Goal: Task Accomplishment & Management: Use online tool/utility

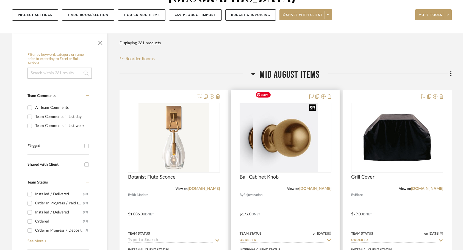
scroll to position [75, 0]
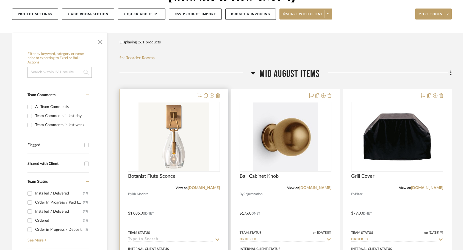
click at [203, 208] on div at bounding box center [174, 209] width 108 height 240
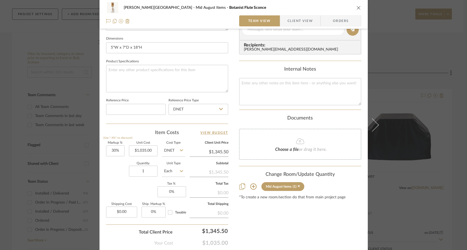
scroll to position [244, 0]
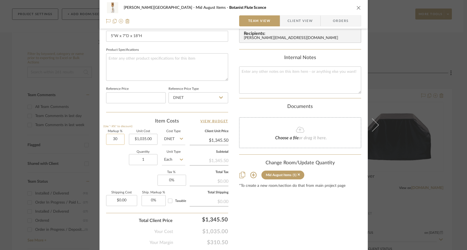
click at [115, 140] on input "30" at bounding box center [115, 139] width 18 height 11
type input "0%"
click at [101, 175] on div "[PERSON_NAME] - Waxhaw Mid August Items Botanist Flute Sconce Team View Client …" at bounding box center [233, 14] width 268 height 507
type input "$1,035.00"
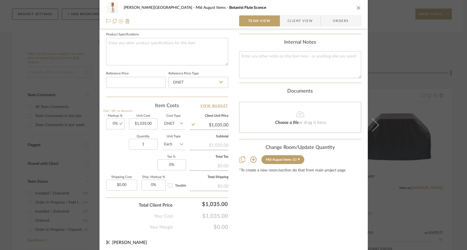
scroll to position [260, 0]
click at [127, 180] on input "0.00" at bounding box center [121, 183] width 31 height 11
type input "$160.00"
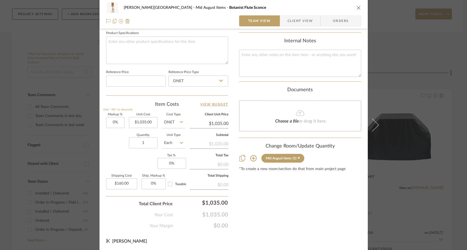
click at [250, 216] on div "Content here copies to Client View - confirm visibility there. Show in Client D…" at bounding box center [300, 3] width 122 height 452
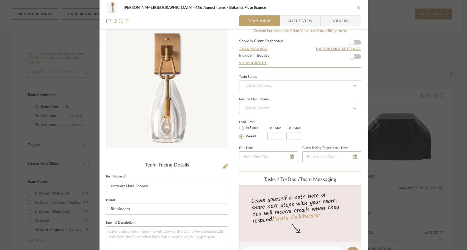
scroll to position [0, 0]
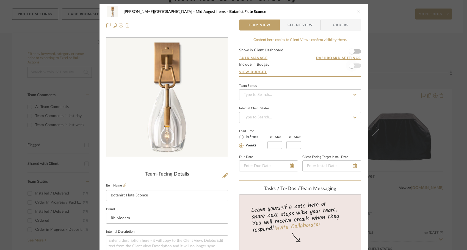
click at [353, 70] on span "button" at bounding box center [351, 66] width 12 height 12
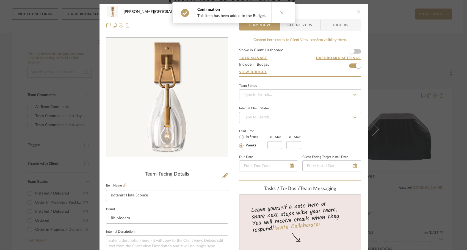
click at [396, 97] on div "[PERSON_NAME] - Waxhaw Mid August Items Botanist Flute Sconce Team View Client …" at bounding box center [233, 125] width 467 height 250
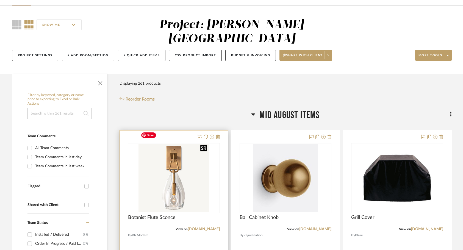
scroll to position [35, 0]
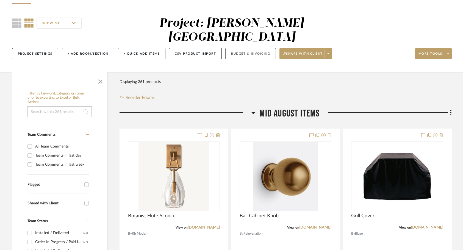
click at [263, 48] on button "Budget & Invoicing" at bounding box center [250, 53] width 51 height 11
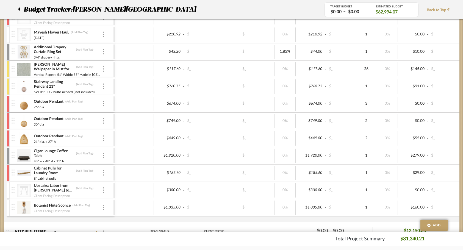
scroll to position [252, 0]
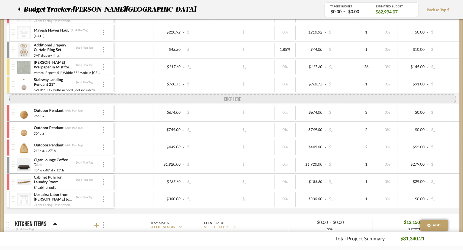
drag, startPoint x: 13, startPoint y: 206, endPoint x: 31, endPoint y: 96, distance: 112.1
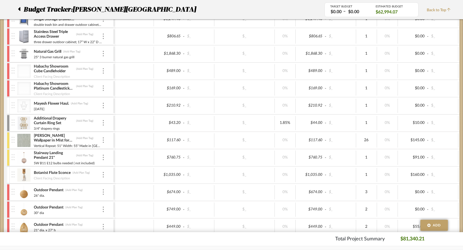
scroll to position [178, 0]
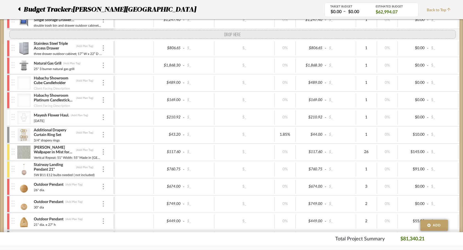
drag, startPoint x: 11, startPoint y: 180, endPoint x: 21, endPoint y: 39, distance: 141.0
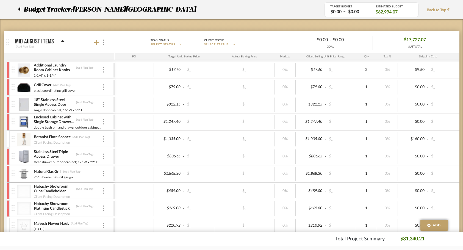
scroll to position [71, 0]
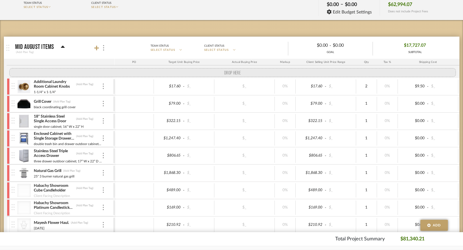
drag, startPoint x: 12, startPoint y: 148, endPoint x: 9, endPoint y: 72, distance: 76.4
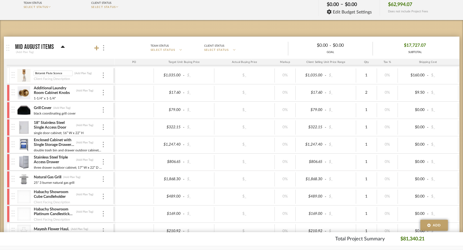
drag, startPoint x: 63, startPoint y: 74, endPoint x: 30, endPoint y: 73, distance: 32.4
click at [30, 73] on div "Botanist Flute Sconce Botanist Flute Sconce (Add Plan Tag) Client Facing Descri…" at bounding box center [63, 75] width 102 height 17
type input "Downstairs Bath RH Sconce"
click at [23, 78] on img at bounding box center [23, 75] width 13 height 13
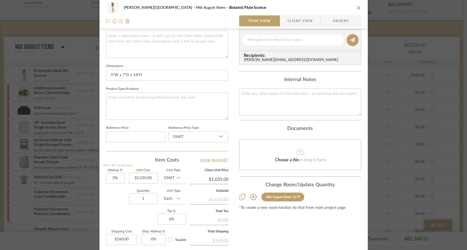
scroll to position [204, 0]
drag, startPoint x: 144, startPoint y: 77, endPoint x: 98, endPoint y: 77, distance: 46.1
click at [99, 77] on div "[PERSON_NAME] - Waxhaw Mid August Items Botanist Flute Sconce Team View Client …" at bounding box center [233, 53] width 268 height 507
click at [52, 84] on div "[PERSON_NAME] - Waxhaw Mid August Items Botanist Flute Sconce Team View Client …" at bounding box center [233, 125] width 467 height 250
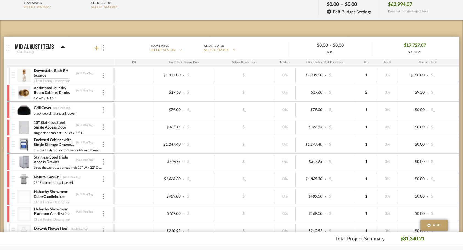
scroll to position [0, 0]
type input "5"W x 7"D x 18"H"
click at [8, 75] on div at bounding box center [8, 75] width 3 height 16
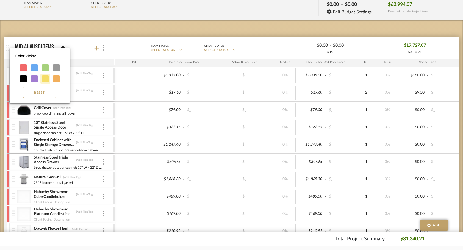
click at [42, 77] on div at bounding box center [45, 78] width 7 height 7
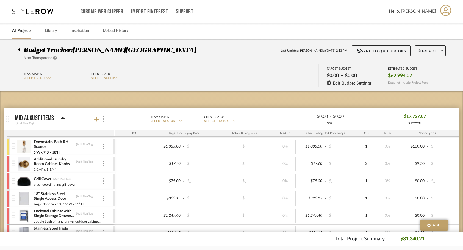
click at [58, 153] on input "5"W x 7"D x 18"H" at bounding box center [55, 152] width 43 height 5
click at [50, 151] on input "5"W x 7"D x 18" h" at bounding box center [55, 152] width 43 height 5
click at [40, 152] on input "5"W x 7" dx 18" h" at bounding box center [55, 152] width 43 height 5
click at [51, 152] on input "5" w x 7" dx 18" h" at bounding box center [55, 152] width 43 height 5
type input "5" w x 7" d x 18" h"
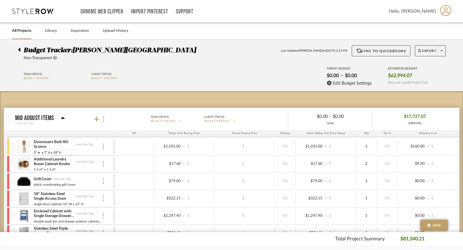
click at [144, 168] on div at bounding box center [134, 164] width 39 height 14
click at [425, 52] on span "Export" at bounding box center [427, 53] width 18 height 8
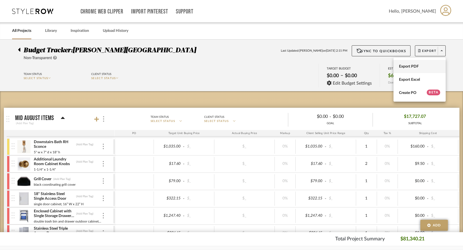
click at [417, 65] on span "Export PDF" at bounding box center [419, 66] width 41 height 5
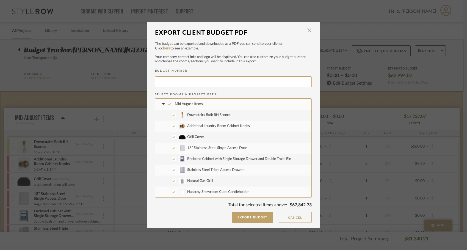
type input "CAMPBE-080"
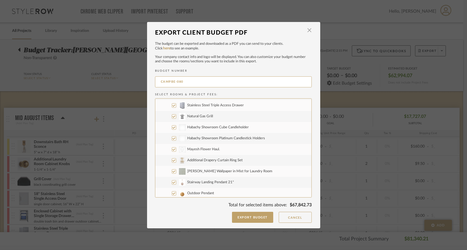
scroll to position [65, 0]
click at [172, 170] on input "[PERSON_NAME] Wallpaper in Mist for Laundry Room" at bounding box center [174, 170] width 4 height 4
checkbox input "false"
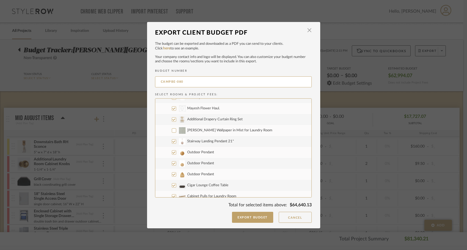
scroll to position [111, 0]
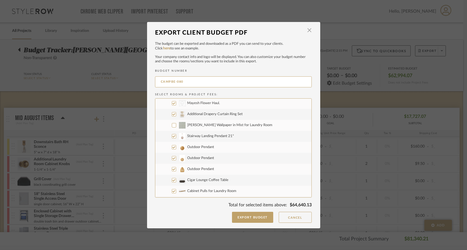
click at [173, 137] on input "Stairway Landing Pendant 21"" at bounding box center [174, 136] width 4 height 4
checkbox input "false"
click at [173, 146] on input "Outdoor Pendant" at bounding box center [174, 147] width 4 height 4
checkbox input "false"
click at [172, 158] on input "Outdoor Pendant" at bounding box center [174, 158] width 4 height 4
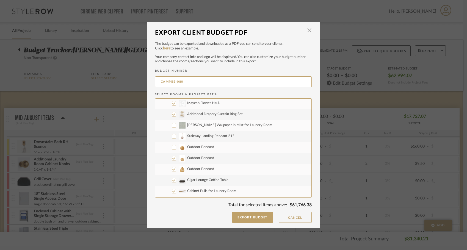
checkbox input "false"
click at [172, 170] on input "Outdoor Pendant" at bounding box center [174, 169] width 4 height 4
checkbox input "false"
click at [172, 185] on label "Cigar Lounge Coffee Table" at bounding box center [233, 180] width 156 height 11
click at [172, 182] on input "Cigar Lounge Coffee Table" at bounding box center [174, 180] width 4 height 4
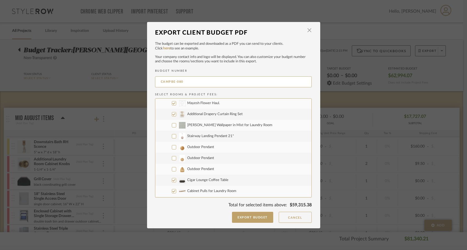
checkbox input "false"
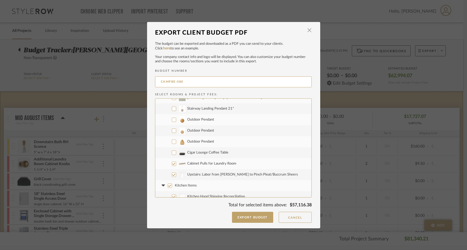
scroll to position [138, 0]
click at [172, 163] on input "Cabinet Pulls for Laundry Room" at bounding box center [174, 163] width 4 height 4
checkbox input "false"
click at [172, 172] on input "CategoryIconFabrics Created with Sketch. Upstairs: Labor from [PERSON_NAME] to …" at bounding box center [174, 174] width 4 height 4
checkbox input "false"
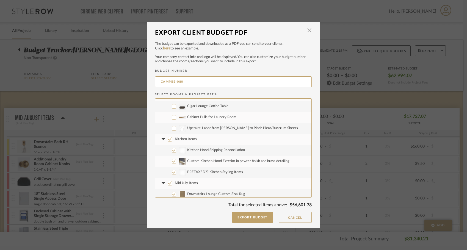
scroll to position [187, 0]
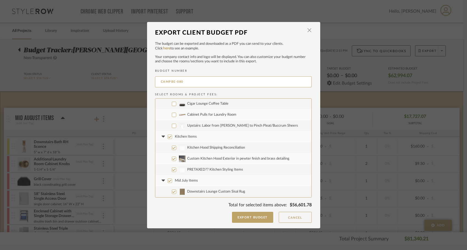
click at [172, 159] on input "Custom Kitchen Hood Exterior in pewter finish and brass detailing" at bounding box center [174, 159] width 4 height 4
checkbox input "false"
click at [172, 166] on label "PRETAXED?? Kitchen Styling Items" at bounding box center [233, 169] width 156 height 11
click at [172, 168] on input "PRETAXED?? Kitchen Styling Items" at bounding box center [174, 170] width 4 height 4
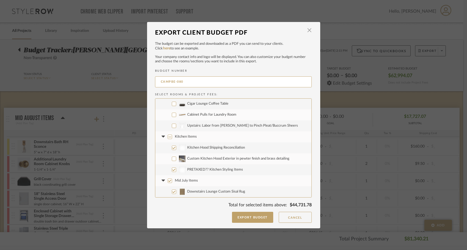
checkbox input "false"
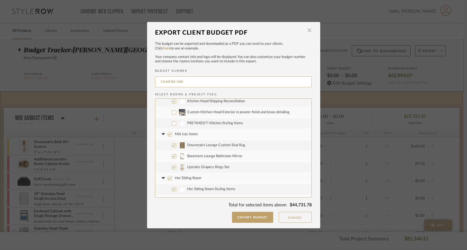
scroll to position [233, 0]
click at [168, 135] on input "Mid July Items" at bounding box center [170, 134] width 4 height 4
checkbox input "false"
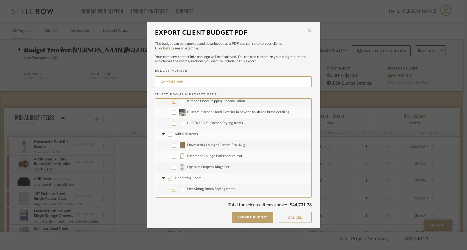
checkbox input "false"
click at [162, 135] on icon at bounding box center [163, 134] width 6 height 2
click at [170, 145] on label "Her Sitting Room" at bounding box center [233, 145] width 156 height 11
click at [170, 145] on input "Her Sitting Room" at bounding box center [170, 145] width 4 height 4
checkbox input "false"
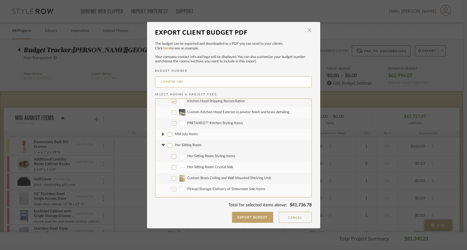
checkbox input "false"
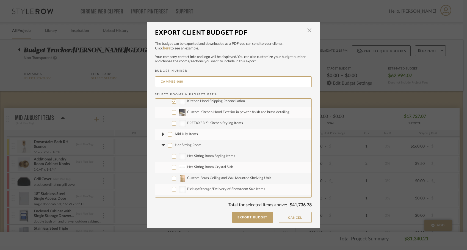
checkbox input "false"
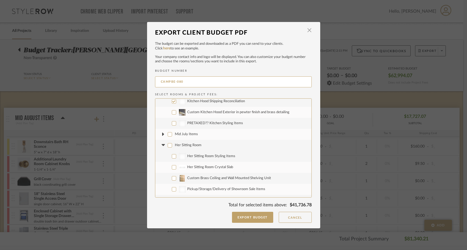
checkbox input "false"
click at [162, 144] on fa-icon at bounding box center [163, 145] width 6 height 6
click at [168, 155] on input "Pre-taxed Items" at bounding box center [170, 156] width 4 height 4
checkbox input "false"
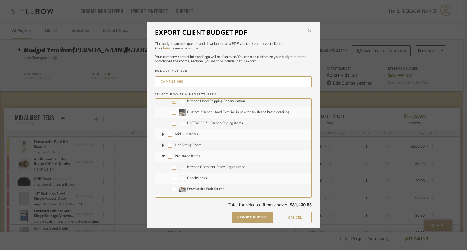
checkbox input "false"
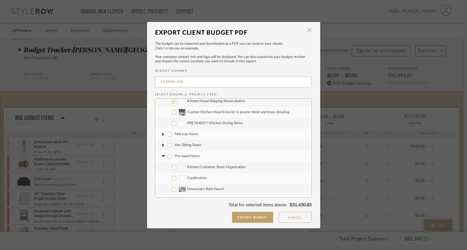
checkbox input "false"
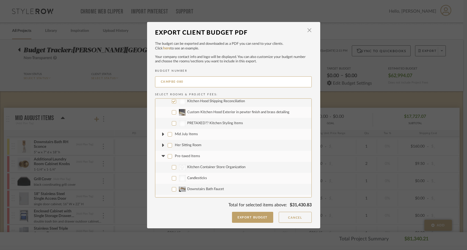
checkbox input "false"
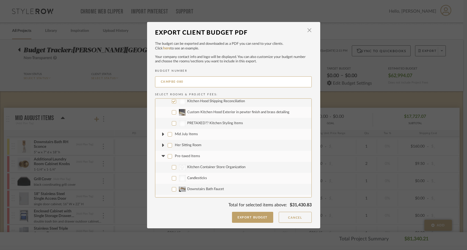
checkbox input "false"
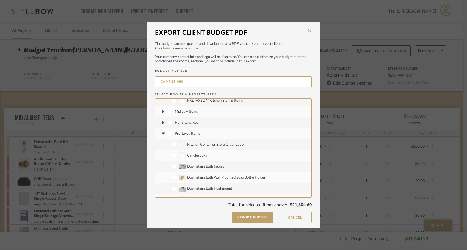
scroll to position [260, 0]
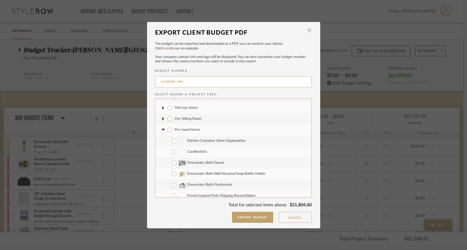
click at [168, 130] on input "Pre-taxed Items" at bounding box center [170, 130] width 4 height 4
checkbox input "true"
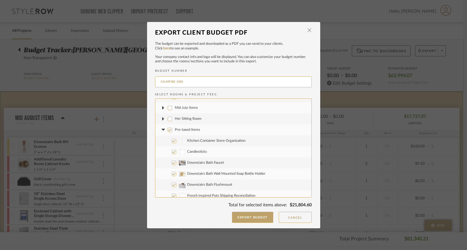
checkbox input "true"
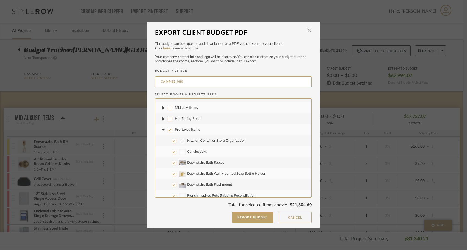
checkbox input "true"
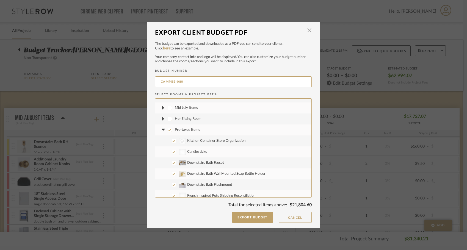
checkbox input "true"
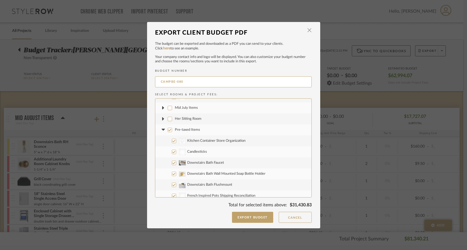
click at [168, 130] on input "Pre-taxed Items" at bounding box center [170, 130] width 4 height 4
checkbox input "false"
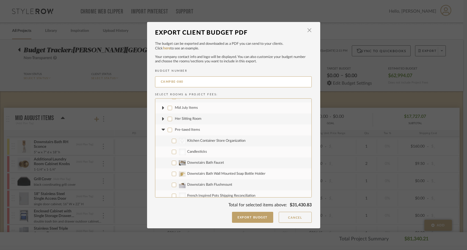
checkbox input "false"
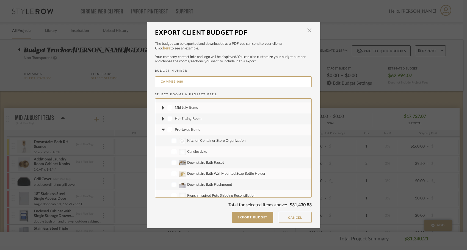
checkbox input "false"
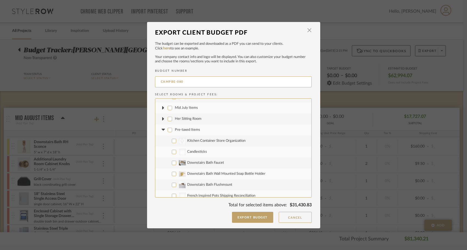
checkbox input "false"
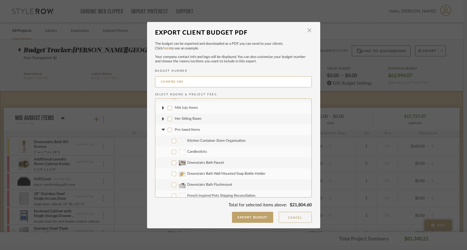
click at [172, 137] on label "CategoryIconAccessories Created with Sketch. Kitchen Container Store Organizati…" at bounding box center [233, 140] width 156 height 11
click at [172, 139] on input "CategoryIconAccessories Created with Sketch. Kitchen Container Store Organizati…" at bounding box center [174, 141] width 4 height 4
checkbox input "true"
click at [172, 147] on label "Candlesticks" at bounding box center [233, 151] width 156 height 11
click at [172, 150] on input "Candlesticks" at bounding box center [174, 152] width 4 height 4
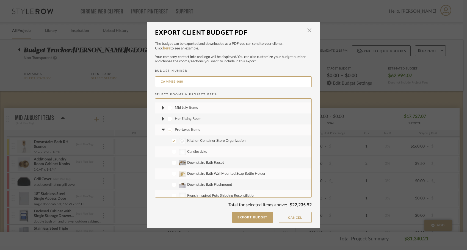
checkbox input "true"
click at [172, 161] on input "Downstairs Bath Faucet" at bounding box center [174, 163] width 4 height 4
checkbox input "true"
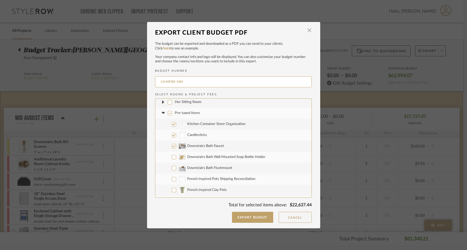
scroll to position [279, 0]
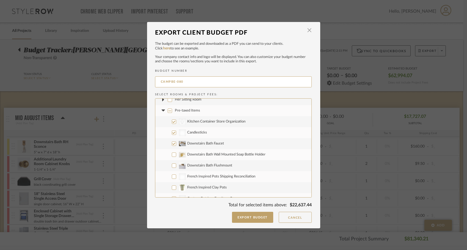
click at [172, 160] on label "Downstairs Bath Flushmount" at bounding box center [233, 165] width 156 height 11
click at [172, 163] on input "Downstairs Bath Flushmount" at bounding box center [174, 165] width 4 height 4
checkbox input "true"
click at [172, 155] on input "Downstairs Bath Wall Mounted Soap Bottle Holder" at bounding box center [174, 154] width 4 height 4
checkbox input "true"
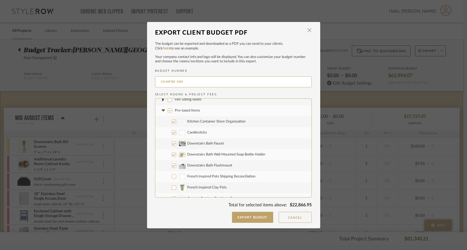
click at [172, 177] on input "French Inspired Pots Shipping Reconciliation" at bounding box center [174, 176] width 4 height 4
checkbox input "true"
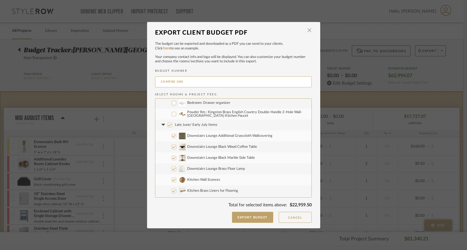
scroll to position [476, 0]
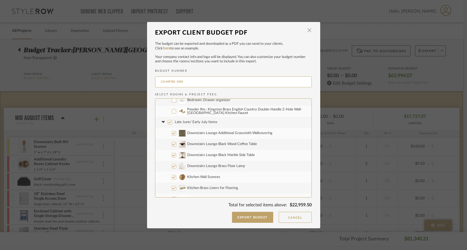
click at [168, 121] on input "Late June/ Early July Items" at bounding box center [170, 122] width 4 height 4
checkbox input "false"
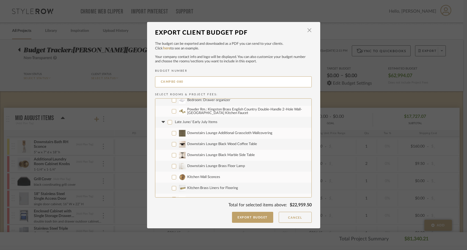
checkbox input "false"
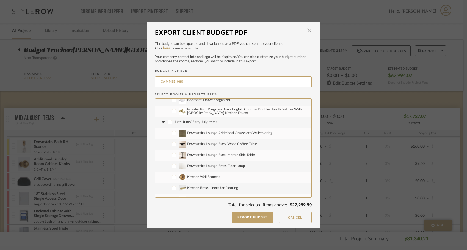
checkbox input "false"
click at [160, 121] on icon at bounding box center [163, 122] width 6 height 2
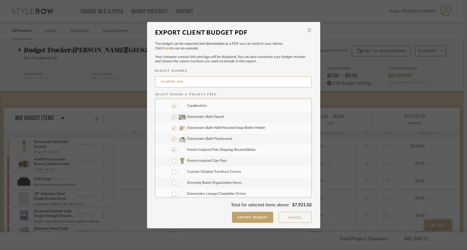
scroll to position [307, 0]
click at [239, 218] on button "Export Budget" at bounding box center [252, 217] width 41 height 11
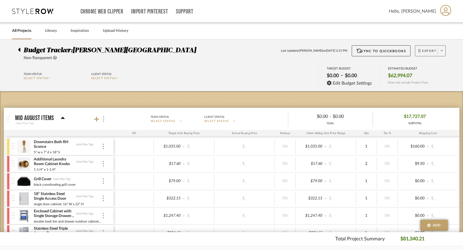
click at [421, 54] on span "Export" at bounding box center [427, 53] width 18 height 8
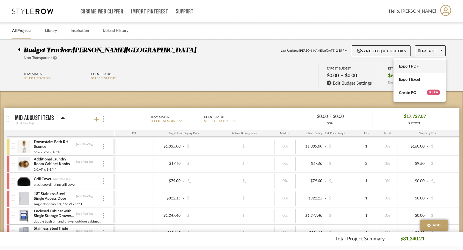
click at [416, 68] on span "Export PDF" at bounding box center [419, 66] width 41 height 5
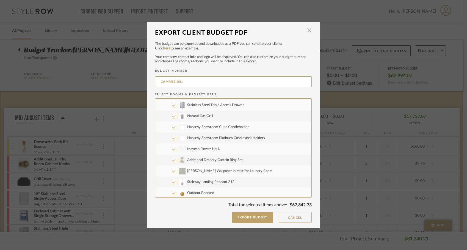
scroll to position [71, 0]
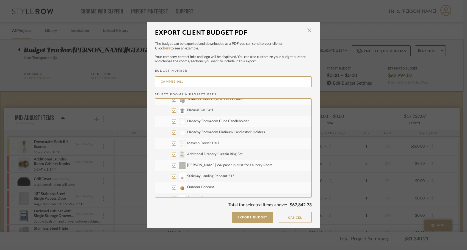
click at [172, 164] on input "[PERSON_NAME] Wallpaper in Mist for Laundry Room" at bounding box center [174, 165] width 4 height 4
checkbox input "false"
click at [173, 175] on input "Stairway Landing Pendant 21"" at bounding box center [174, 176] width 4 height 4
checkbox input "false"
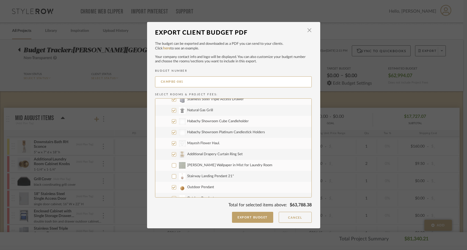
click at [172, 188] on input "Outdoor Pendant" at bounding box center [174, 187] width 4 height 4
checkbox input "false"
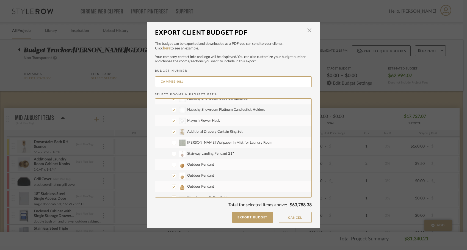
scroll to position [94, 0]
click at [173, 174] on input "Outdoor Pendant" at bounding box center [174, 175] width 4 height 4
checkbox input "false"
click at [173, 182] on label "Outdoor Pendant" at bounding box center [233, 185] width 156 height 11
click at [173, 184] on input "Outdoor Pendant" at bounding box center [174, 186] width 4 height 4
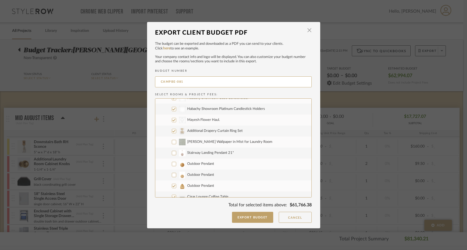
checkbox input "false"
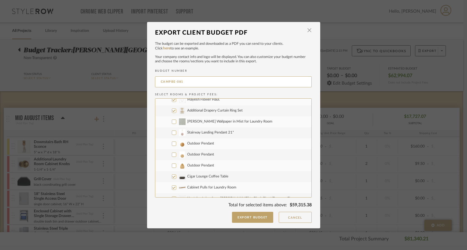
scroll to position [116, 0]
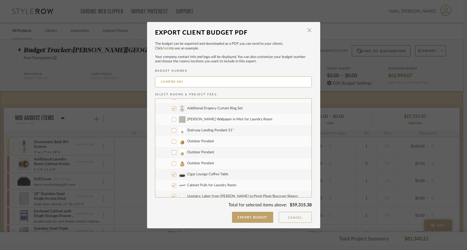
click at [172, 172] on label "Cigar Lounge Coffee Table" at bounding box center [233, 174] width 156 height 11
click at [172, 172] on input "Cigar Lounge Coffee Table" at bounding box center [174, 174] width 4 height 4
checkbox input "false"
click at [172, 183] on input "Cabinet Pulls for Laundry Room" at bounding box center [174, 185] width 4 height 4
checkbox input "false"
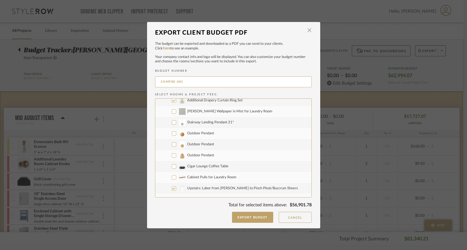
click at [172, 190] on input "CategoryIconFabrics Created with Sketch. Upstairs: Labor from [PERSON_NAME] to …" at bounding box center [174, 188] width 4 height 4
checkbox input "false"
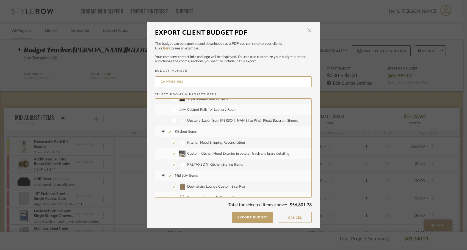
scroll to position [195, 0]
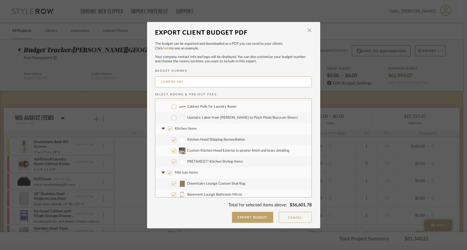
click at [174, 160] on input "PRETAXED?? Kitchen Styling Items" at bounding box center [174, 162] width 4 height 4
checkbox input "false"
click at [172, 153] on label "Custom Kitchen Hood Exterior in pewter finish and brass detailing" at bounding box center [233, 150] width 156 height 11
click at [172, 153] on input "Custom Kitchen Hood Exterior in pewter finish and brass detailing" at bounding box center [174, 151] width 4 height 4
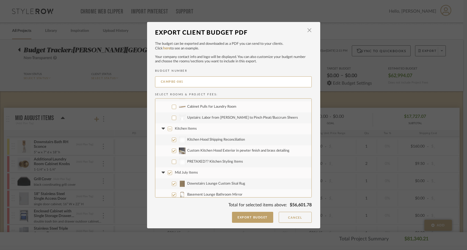
checkbox input "false"
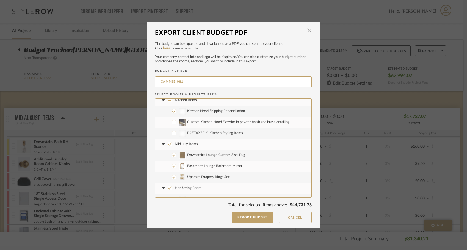
scroll to position [224, 0]
click at [168, 143] on input "Mid July Items" at bounding box center [170, 144] width 4 height 4
checkbox input "false"
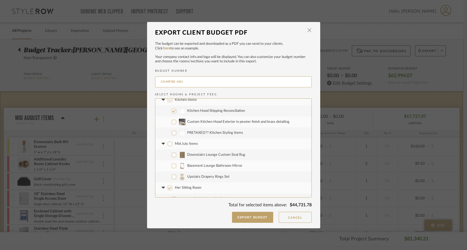
checkbox input "false"
click at [160, 144] on icon at bounding box center [163, 144] width 6 height 2
click at [169, 155] on input "Her Sitting Room" at bounding box center [170, 155] width 4 height 4
checkbox input "false"
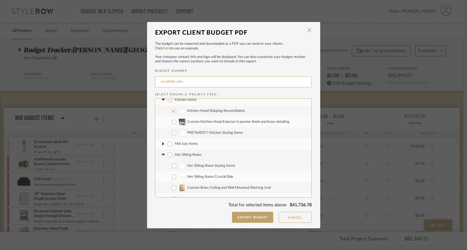
checkbox input "false"
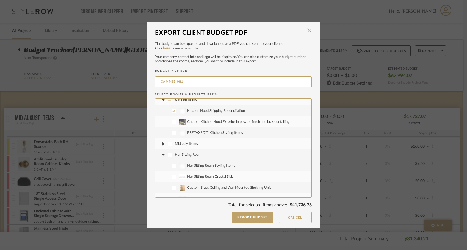
checkbox input "false"
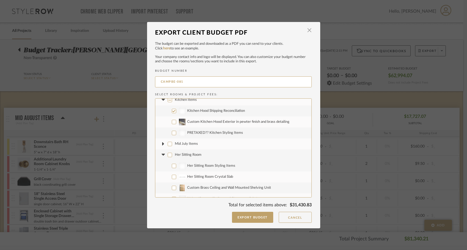
click at [161, 154] on icon at bounding box center [162, 155] width 3 height 2
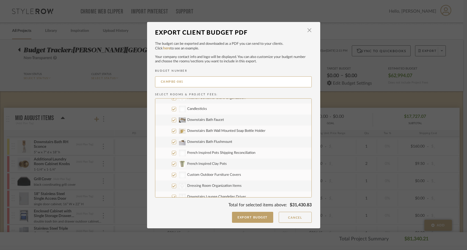
scroll to position [304, 0]
click at [172, 163] on input "French Inspired Clay Pots" at bounding box center [174, 163] width 4 height 4
checkbox input "false"
click at [172, 172] on input "Custom Outdoor Furniture Covers" at bounding box center [174, 174] width 4 height 4
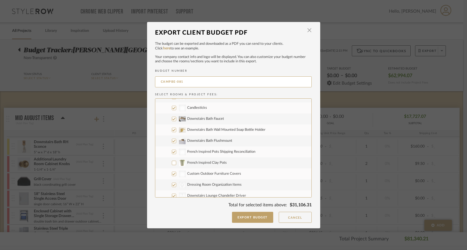
checkbox input "false"
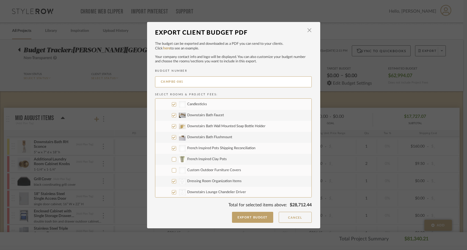
click at [172, 179] on input "CategoryIconAccessories Created with Sketch. Dressing Room Organization Items" at bounding box center [174, 181] width 4 height 4
checkbox input "false"
click at [172, 189] on label "CategoryIconLighting Created with Sketch. Downstairs Lounge Chandelier Driver" at bounding box center [233, 192] width 156 height 11
click at [172, 190] on input "CategoryIconLighting Created with Sketch. Downstairs Lounge Chandelier Driver" at bounding box center [174, 192] width 4 height 4
checkbox input "false"
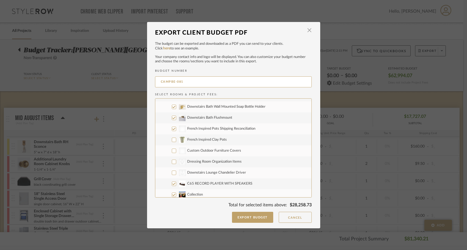
scroll to position [327, 0]
click at [172, 183] on input "C65 RECORD PLAYER WITH SPEAKERS" at bounding box center [174, 183] width 4 height 4
checkbox input "false"
click at [172, 198] on div "BUDGET NUMBER CAMPBE-081 Select Rooms & Project Fees: Mid August Items Downstai…" at bounding box center [233, 138] width 157 height 138
click at [172, 196] on input "Collection" at bounding box center [174, 194] width 4 height 4
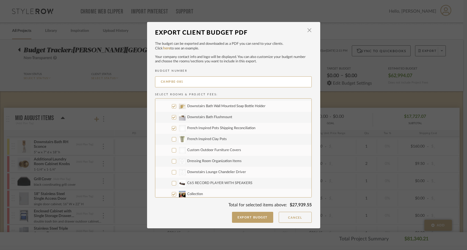
checkbox input "false"
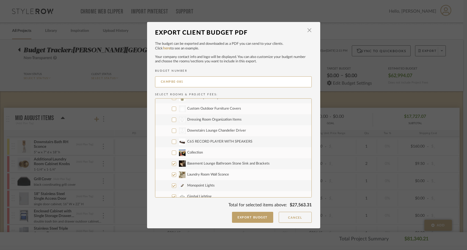
scroll to position [373, 0]
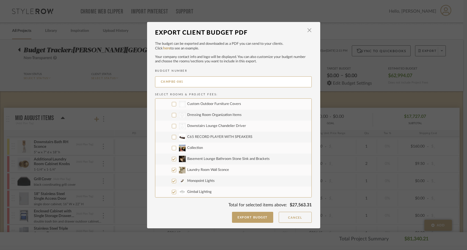
click at [172, 160] on input "Basement Lounge Bathroom Stone Sink and Brackets" at bounding box center [174, 159] width 4 height 4
checkbox input "false"
click at [172, 168] on input "Laundry Room Wall Sconce" at bounding box center [174, 170] width 4 height 4
checkbox input "false"
click at [171, 185] on label "Monopoint Lights" at bounding box center [233, 180] width 156 height 11
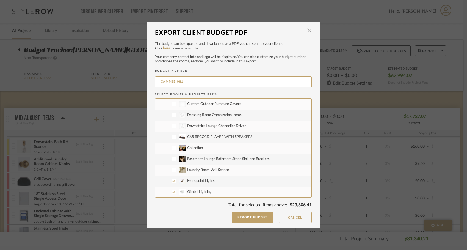
click at [172, 183] on input "Monopoint Lights" at bounding box center [174, 181] width 4 height 4
checkbox input "false"
click at [173, 190] on input "Gimbal Lighting" at bounding box center [174, 192] width 4 height 4
checkbox input "false"
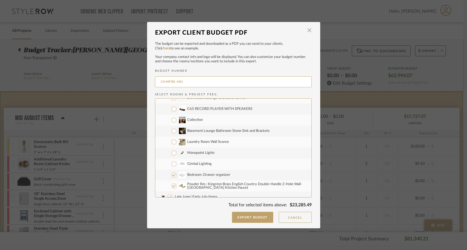
scroll to position [404, 0]
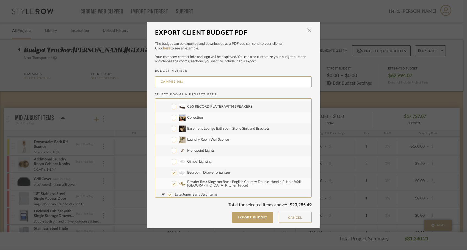
click at [173, 182] on input "Powder Rm.: Kingston Brass English Country Double-Handle 2-Hole Wall-[GEOGRAPHI…" at bounding box center [174, 184] width 4 height 4
checkbox input "false"
click at [173, 173] on input "Bedroom: Drawer organizer" at bounding box center [174, 173] width 4 height 4
checkbox input "false"
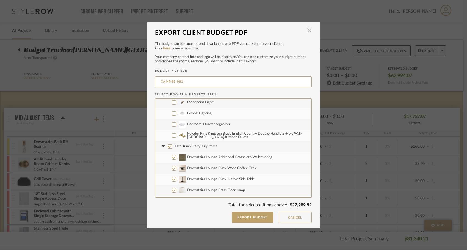
scroll to position [452, 0]
click at [169, 147] on input "Late June/ Early July Items" at bounding box center [170, 146] width 4 height 4
checkbox input "false"
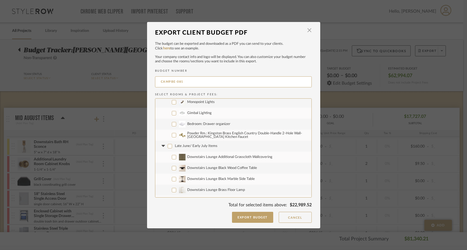
checkbox input "false"
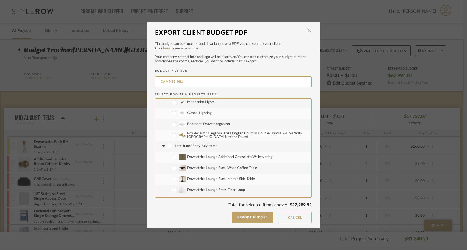
checkbox input "false"
click at [162, 146] on icon at bounding box center [162, 146] width 3 height 2
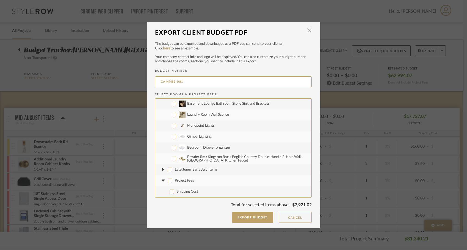
scroll to position [415, 0]
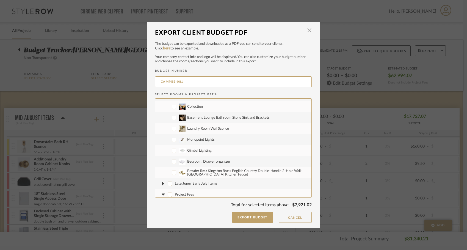
click at [162, 194] on icon at bounding box center [163, 195] width 6 height 2
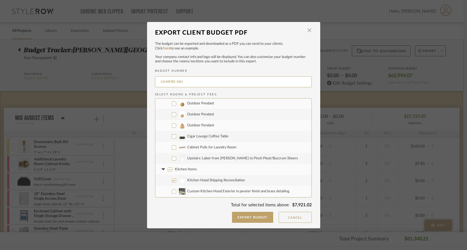
scroll to position [93, 0]
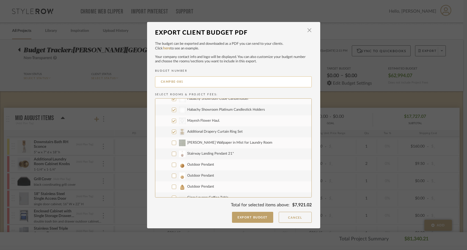
click at [185, 82] on input "CAMPBE-081" at bounding box center [233, 81] width 157 height 11
type input "CAMPBE-078"
click at [287, 65] on div "The budget can be exported and downloaded as a PDF you can send to your clients…" at bounding box center [233, 126] width 157 height 171
click at [248, 219] on button "Export Budget" at bounding box center [252, 217] width 41 height 11
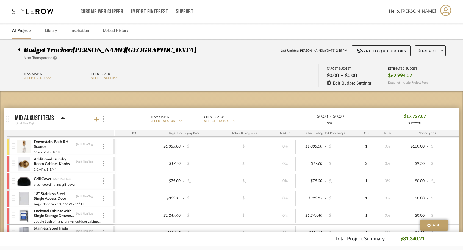
click at [22, 150] on img at bounding box center [23, 146] width 13 height 13
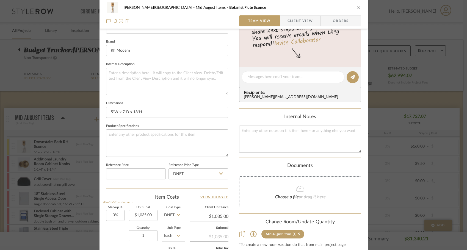
scroll to position [260, 0]
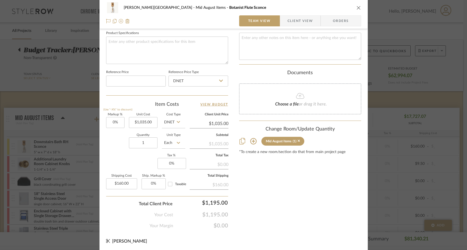
click at [58, 139] on div "[PERSON_NAME] - Waxhaw Mid August Items Botanist Flute Sconce Team View Client …" at bounding box center [233, 125] width 467 height 250
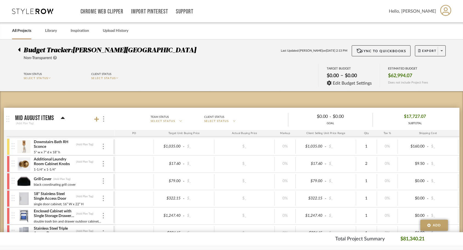
click at [28, 161] on img at bounding box center [23, 163] width 13 height 13
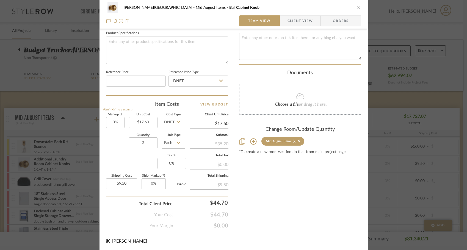
click at [68, 185] on div "[PERSON_NAME] - Waxhaw Mid August Items Ball Cabinet Knob Team View Client View…" at bounding box center [233, 125] width 467 height 250
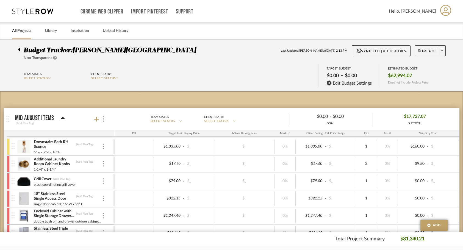
click at [25, 145] on img at bounding box center [23, 146] width 13 height 13
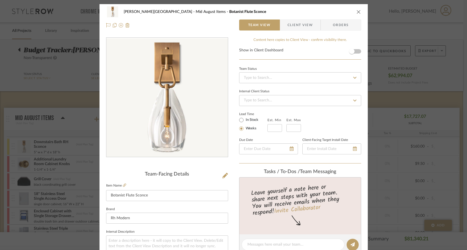
click at [53, 83] on div "[PERSON_NAME] - Waxhaw Mid August Items Botanist Flute Sconce Team View Client …" at bounding box center [233, 125] width 467 height 250
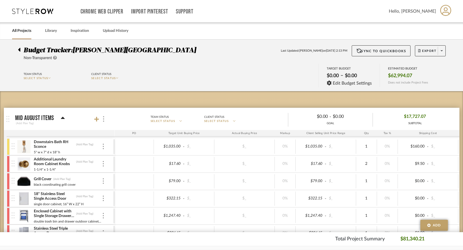
click at [8, 142] on div at bounding box center [8, 146] width 3 height 16
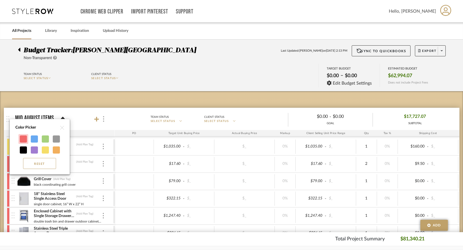
click at [24, 142] on div at bounding box center [23, 138] width 7 height 7
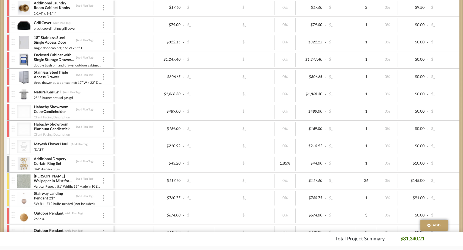
scroll to position [156, 0]
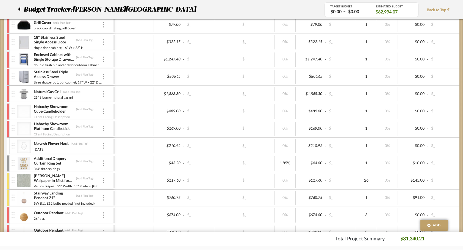
click at [8, 199] on div at bounding box center [8, 198] width 3 height 16
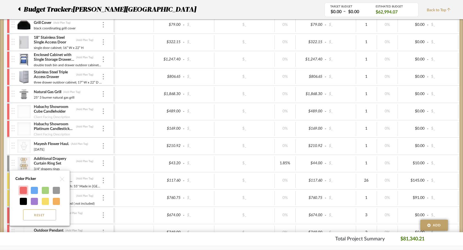
click at [21, 192] on div at bounding box center [23, 190] width 7 height 7
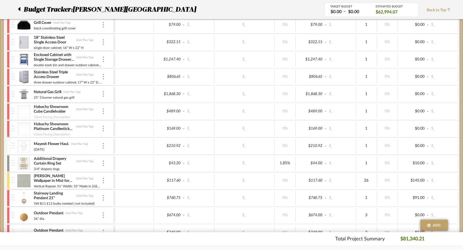
click at [8, 184] on div at bounding box center [8, 180] width 3 height 16
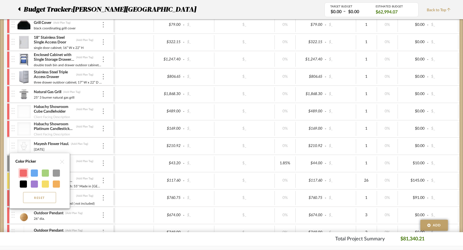
click at [23, 175] on div at bounding box center [23, 172] width 7 height 7
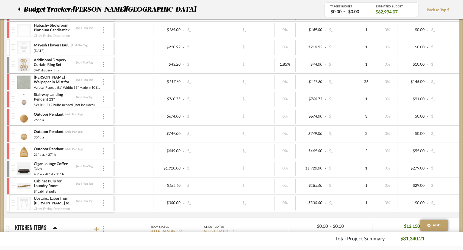
scroll to position [263, 0]
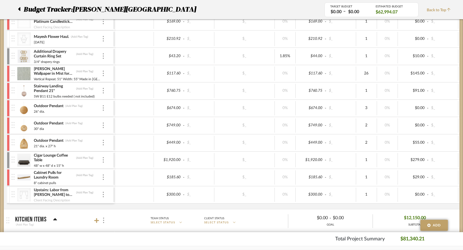
click at [9, 160] on div at bounding box center [8, 160] width 3 height 16
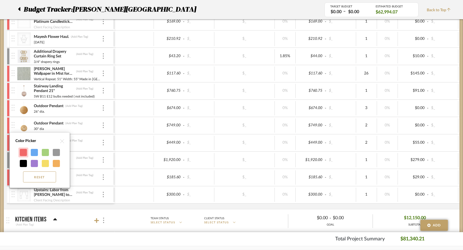
click at [23, 154] on div at bounding box center [23, 152] width 7 height 7
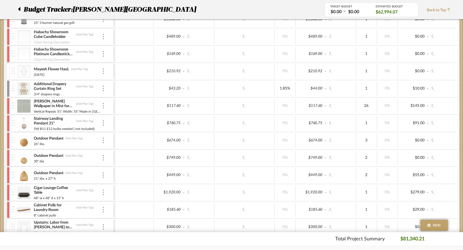
scroll to position [220, 0]
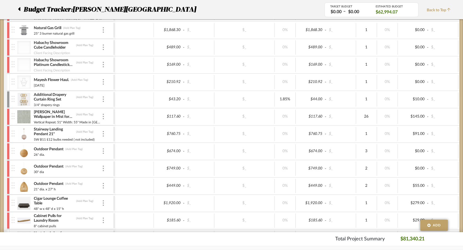
click at [8, 94] on div at bounding box center [8, 99] width 3 height 16
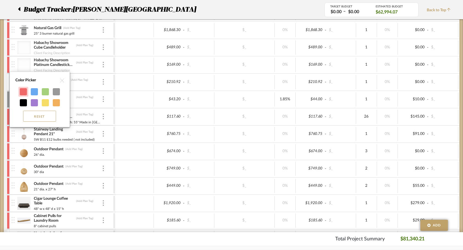
click at [23, 94] on div at bounding box center [23, 91] width 7 height 7
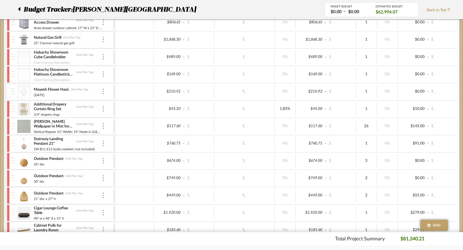
scroll to position [210, 0]
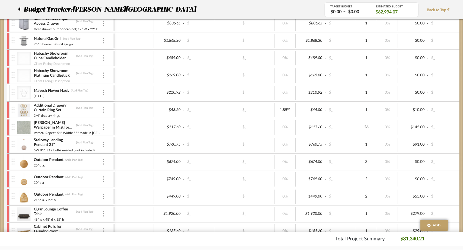
click at [8, 94] on div at bounding box center [8, 93] width 3 height 16
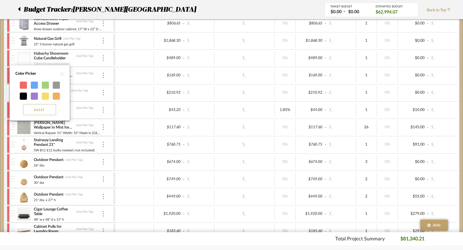
click at [138, 184] on div at bounding box center [231, 125] width 463 height 250
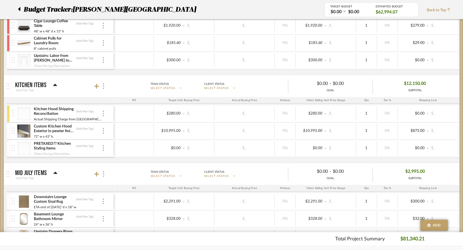
scroll to position [400, 0]
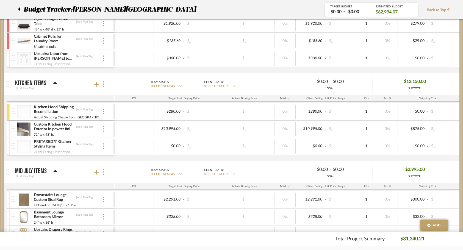
click at [9, 108] on div at bounding box center [8, 112] width 3 height 16
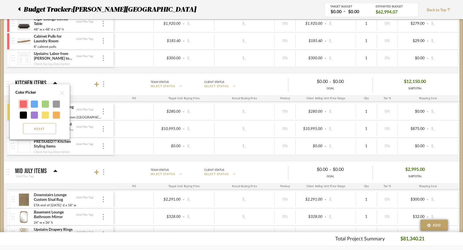
click at [23, 107] on div at bounding box center [23, 104] width 7 height 7
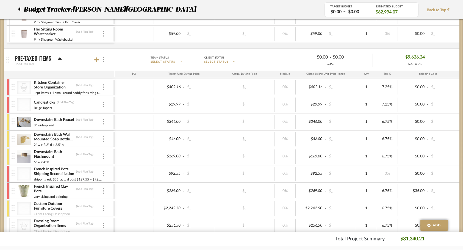
scroll to position [821, 0]
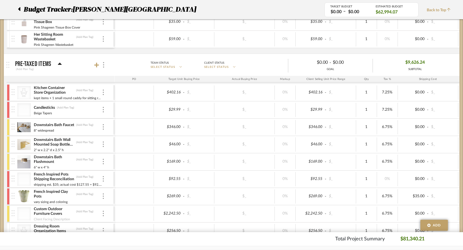
click at [7, 126] on div at bounding box center [8, 127] width 3 height 16
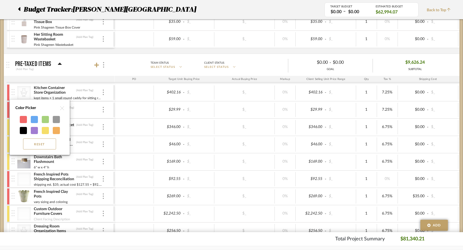
click at [23, 122] on div at bounding box center [23, 119] width 7 height 7
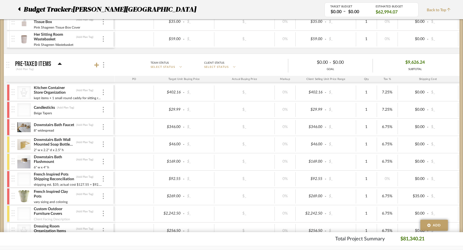
click at [9, 140] on div "Downstairs Bath Wall Mounted Soap Bottle Holder (Add Plan Tag) 2" w x 2.2" d x …" at bounding box center [61, 144] width 108 height 17
click at [5, 149] on mat-expansion-panel "Pre-taxed Items (Add Plan Tag) Team Status SELECT STATUS Client Status SELECT S…" at bounding box center [231, 227] width 455 height 347
click at [7, 147] on div at bounding box center [8, 144] width 3 height 16
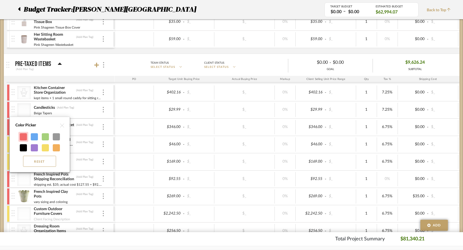
click at [20, 137] on div at bounding box center [23, 136] width 7 height 7
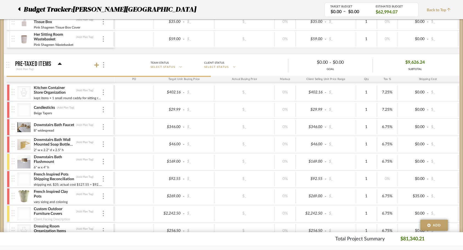
click at [8, 162] on div at bounding box center [8, 162] width 3 height 16
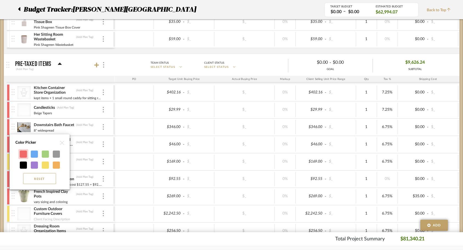
click at [21, 153] on div at bounding box center [23, 153] width 7 height 7
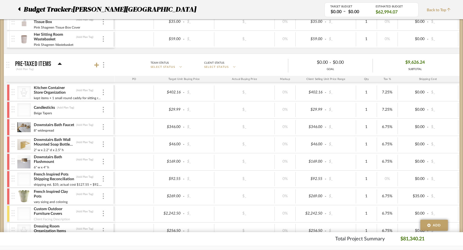
scroll to position [844, 0]
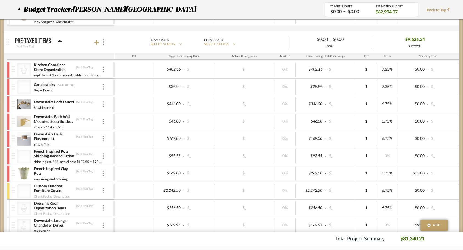
click at [10, 191] on div at bounding box center [13, 190] width 7 height 17
click at [7, 191] on div at bounding box center [8, 191] width 3 height 16
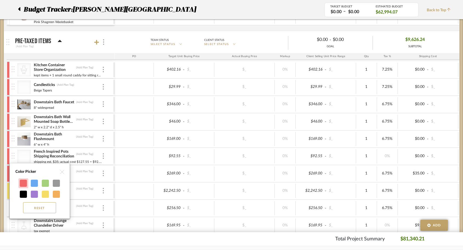
click at [22, 180] on div at bounding box center [23, 183] width 7 height 7
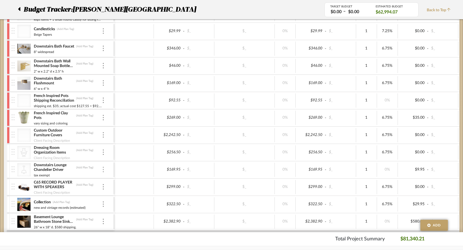
scroll to position [900, 0]
